Goal: Task Accomplishment & Management: Manage account settings

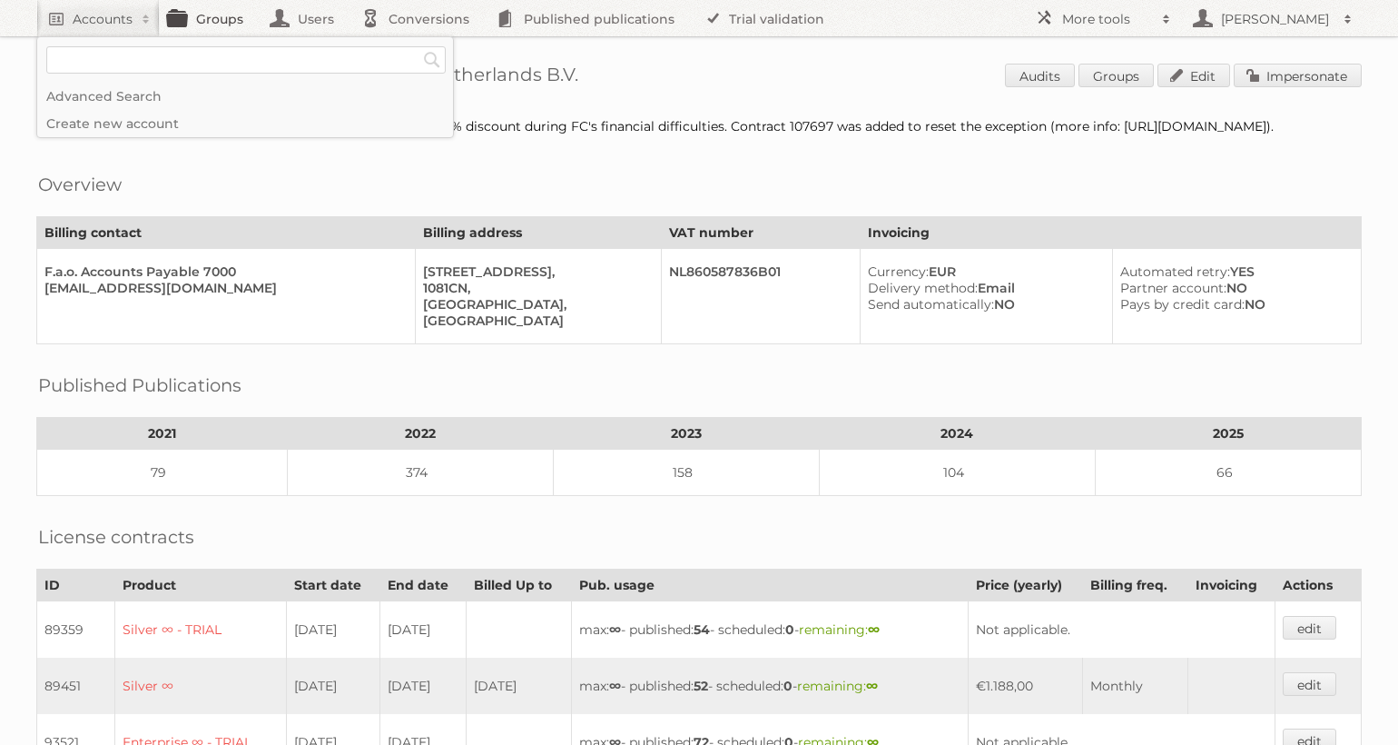
scroll to position [590, 0]
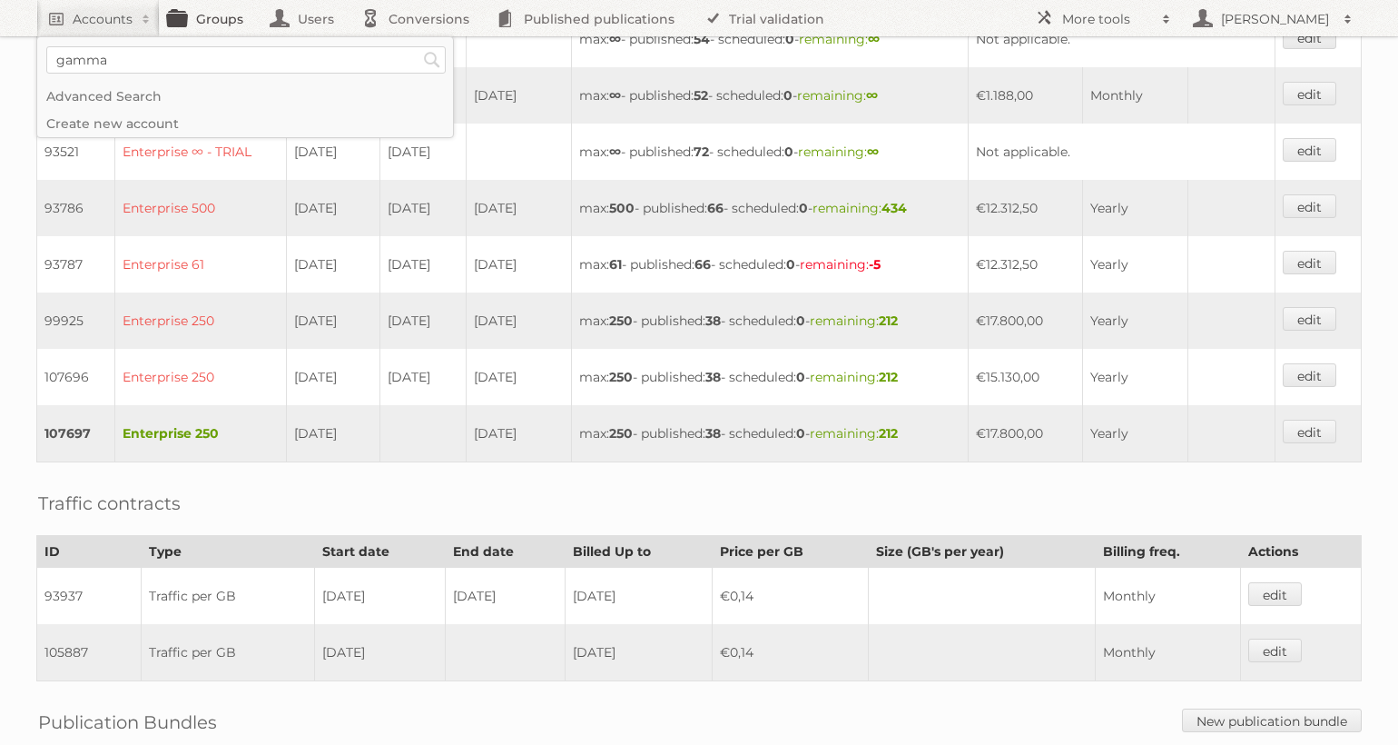
type input"] "gamma"
click at [419, 46] on input "Search" at bounding box center [432, 59] width 27 height 27
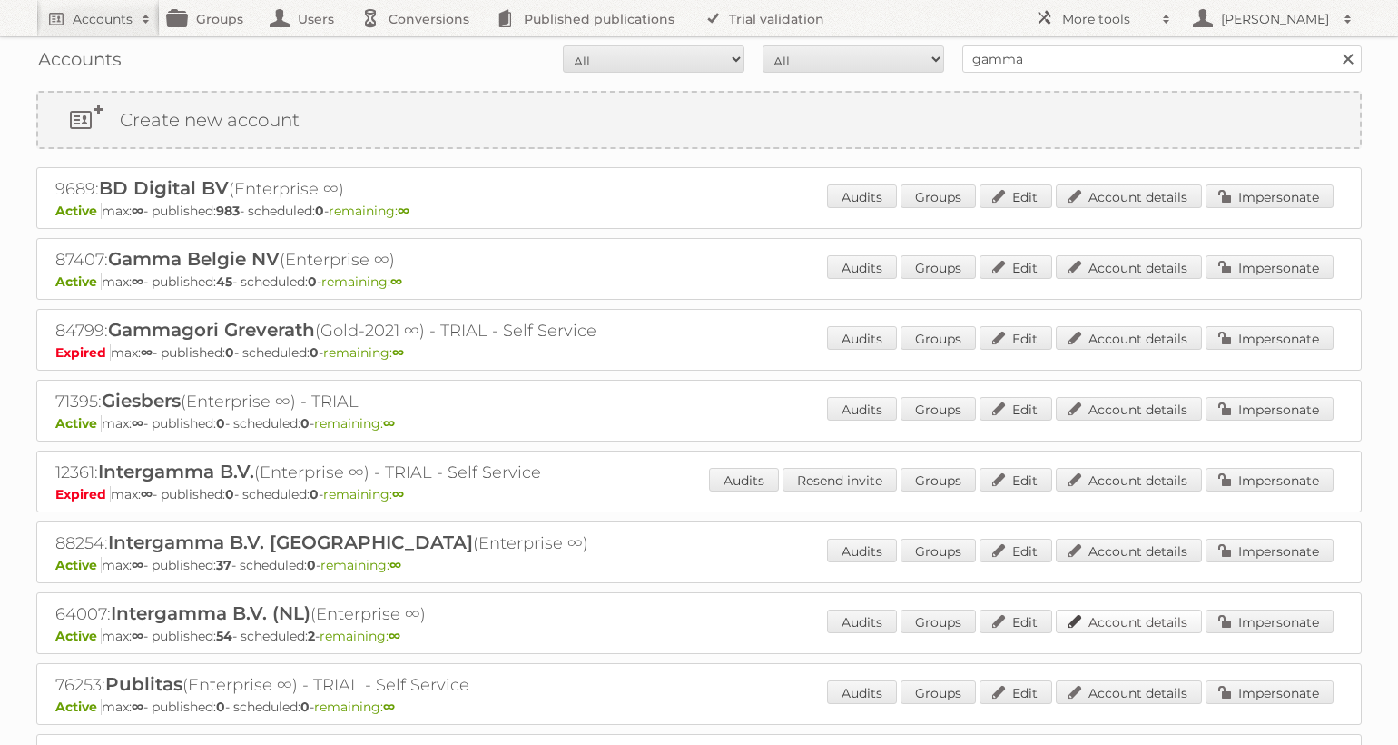
click at [1123, 622] on link "Account details" at bounding box center [1129, 621] width 146 height 24
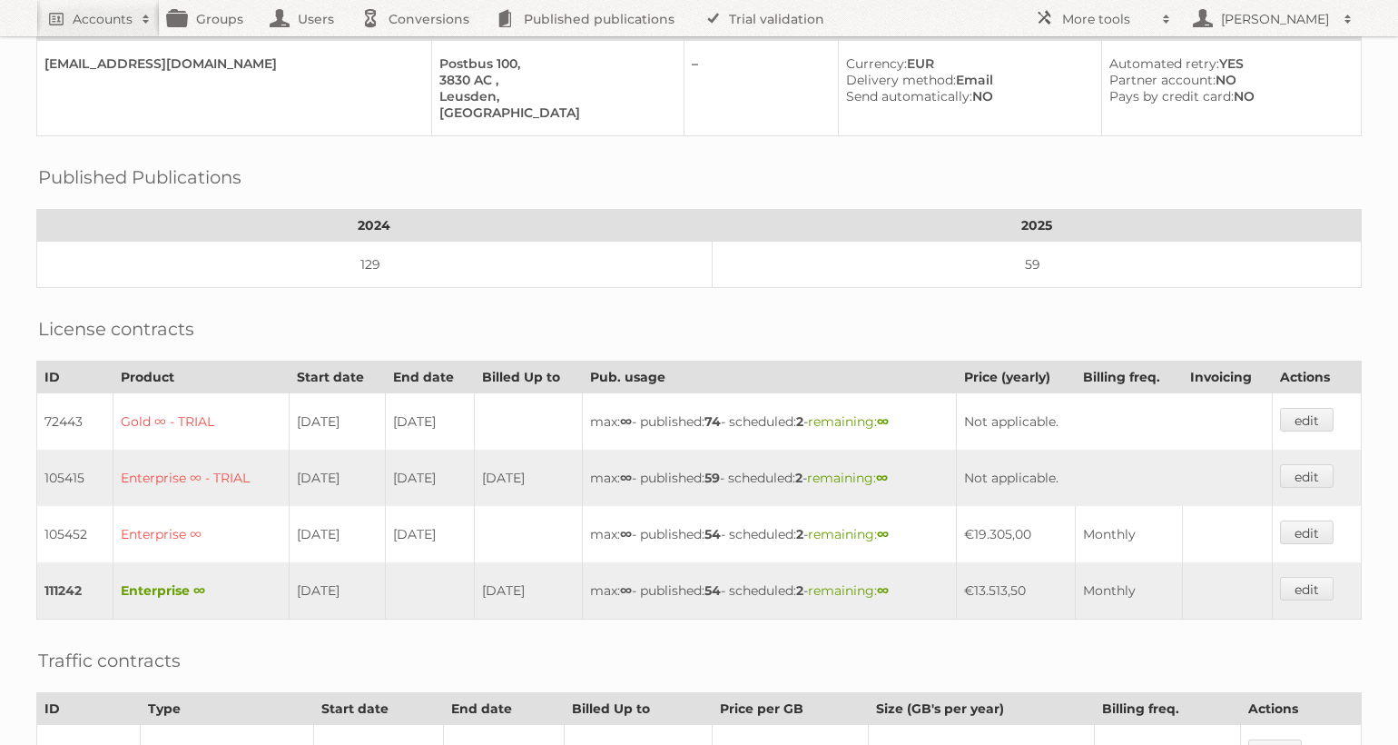
scroll to position [224, 0]
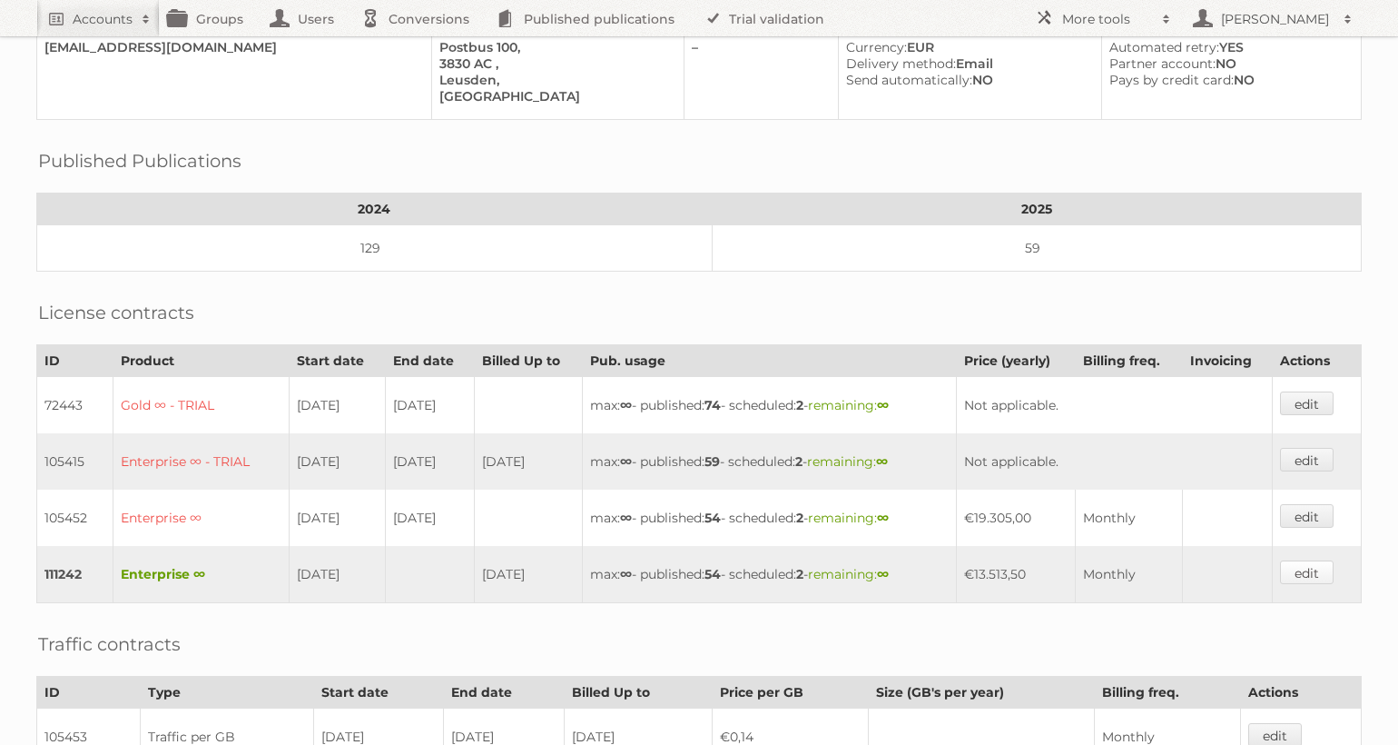
click at [1303, 584] on link "edit" at bounding box center [1307, 572] width 54 height 24
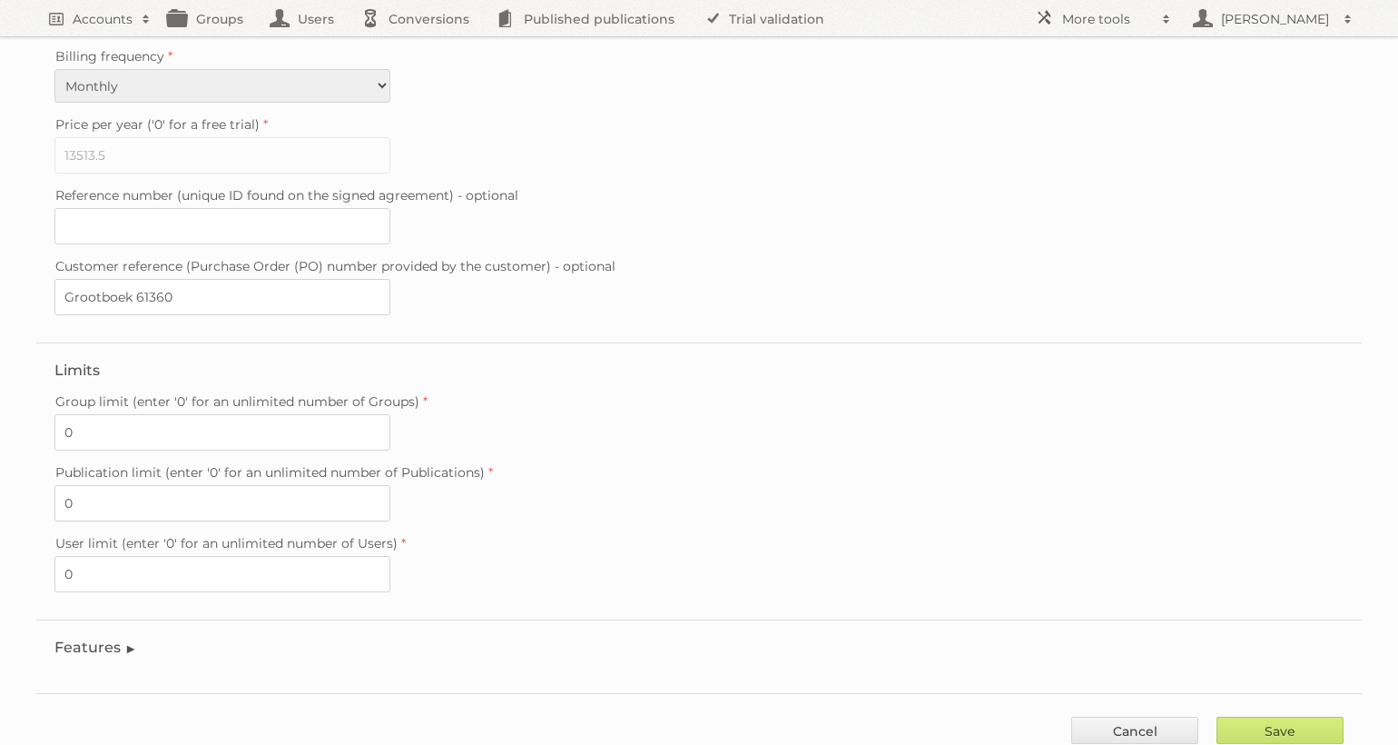
scroll to position [433, 0]
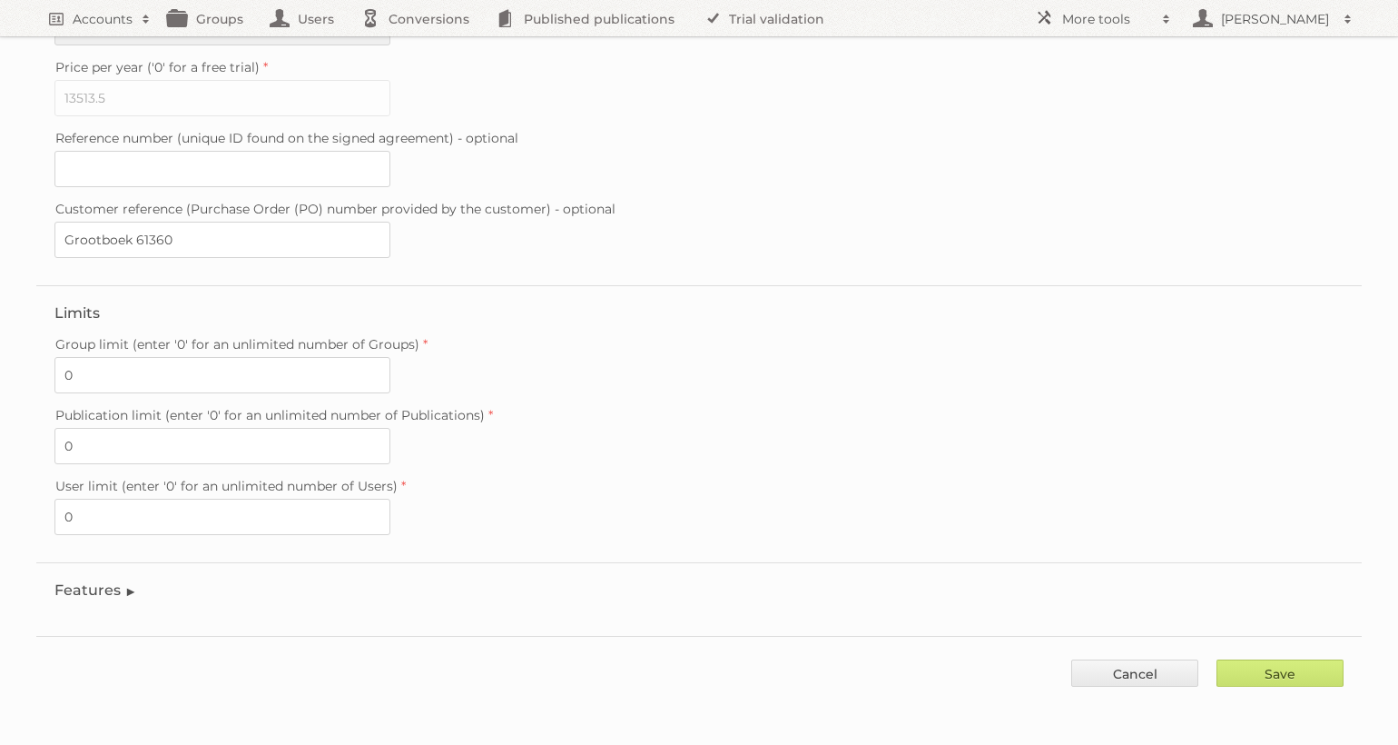
click at [110, 586] on legend "Features" at bounding box center [95, 589] width 83 height 17
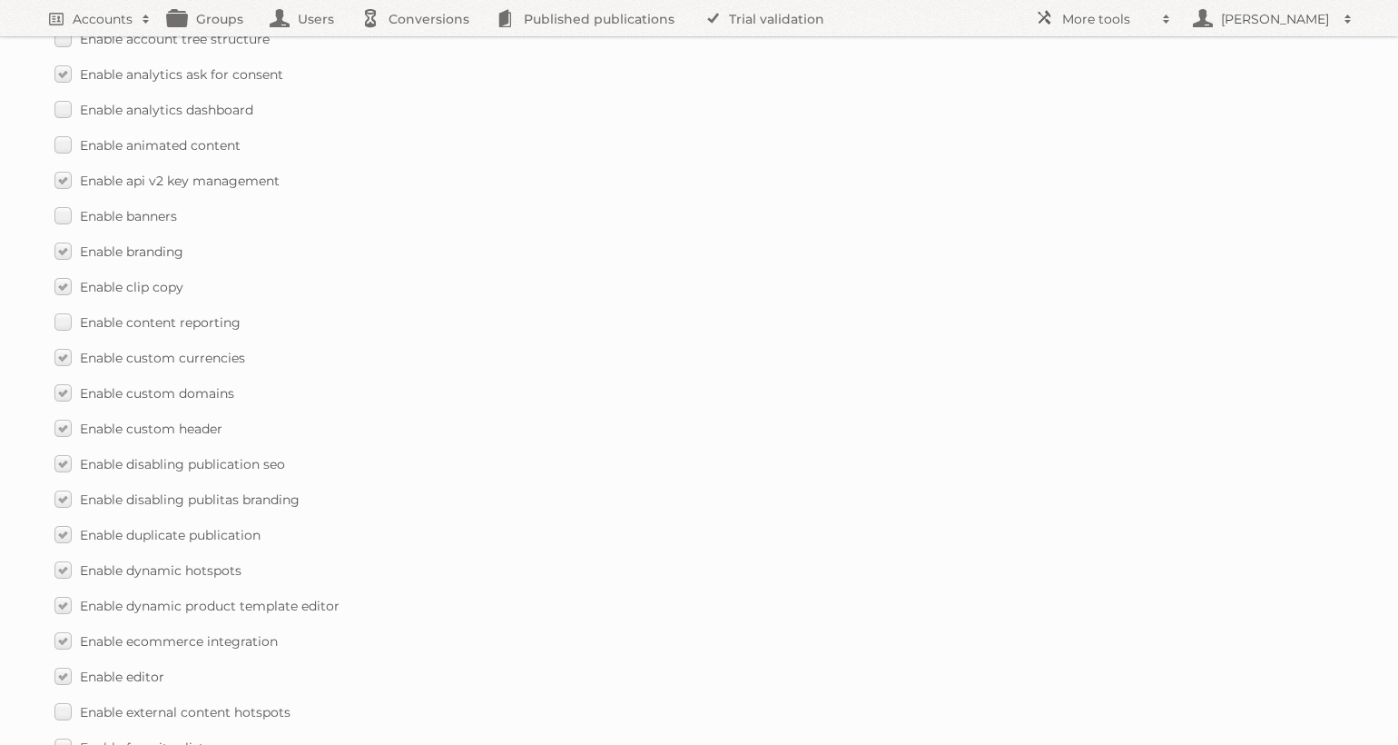
scroll to position [1071, 0]
